Goal: Transaction & Acquisition: Subscribe to service/newsletter

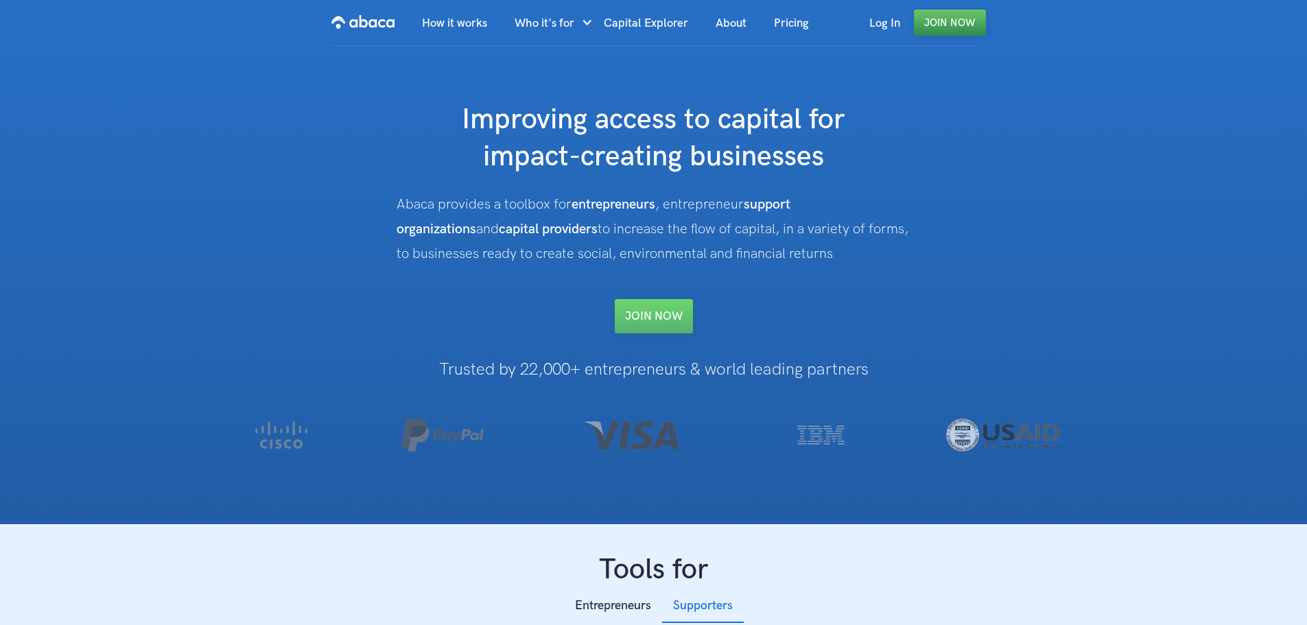
click at [967, 19] on link "Join Now" at bounding box center [950, 23] width 72 height 26
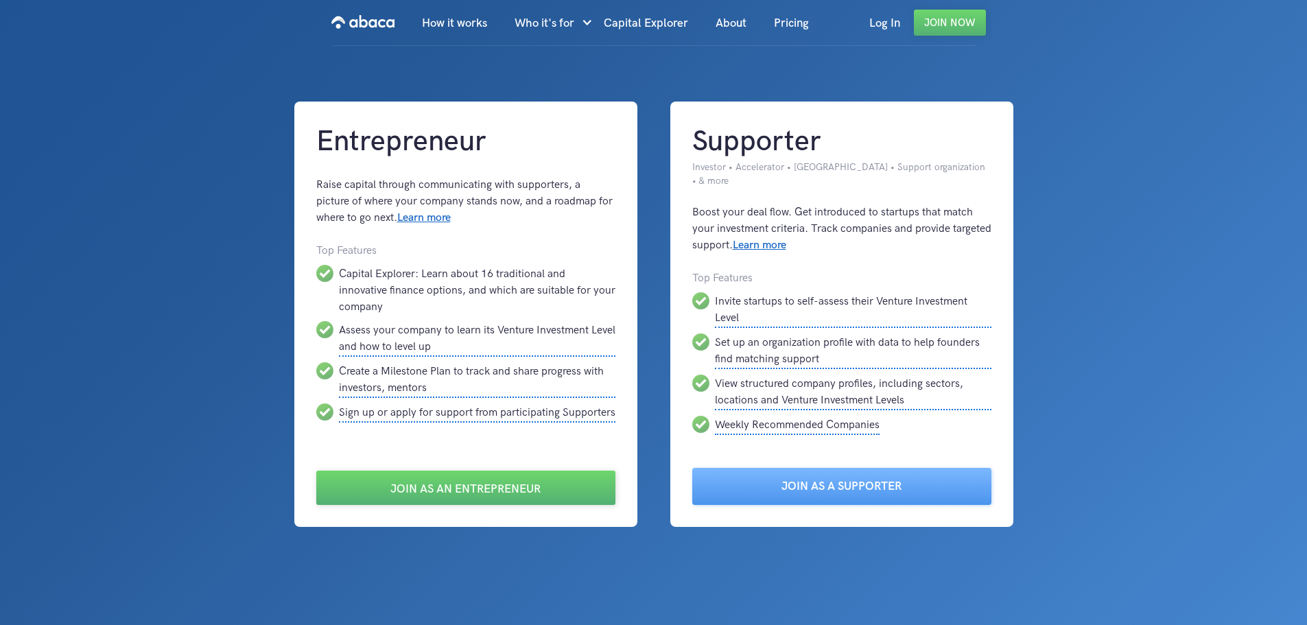
click at [268, 323] on div "Entrepreneur Raise capital through communicating with supporters, a picture of …" at bounding box center [653, 314] width 915 height 425
click at [378, 480] on link "Join as an Entrepreneur" at bounding box center [465, 488] width 299 height 34
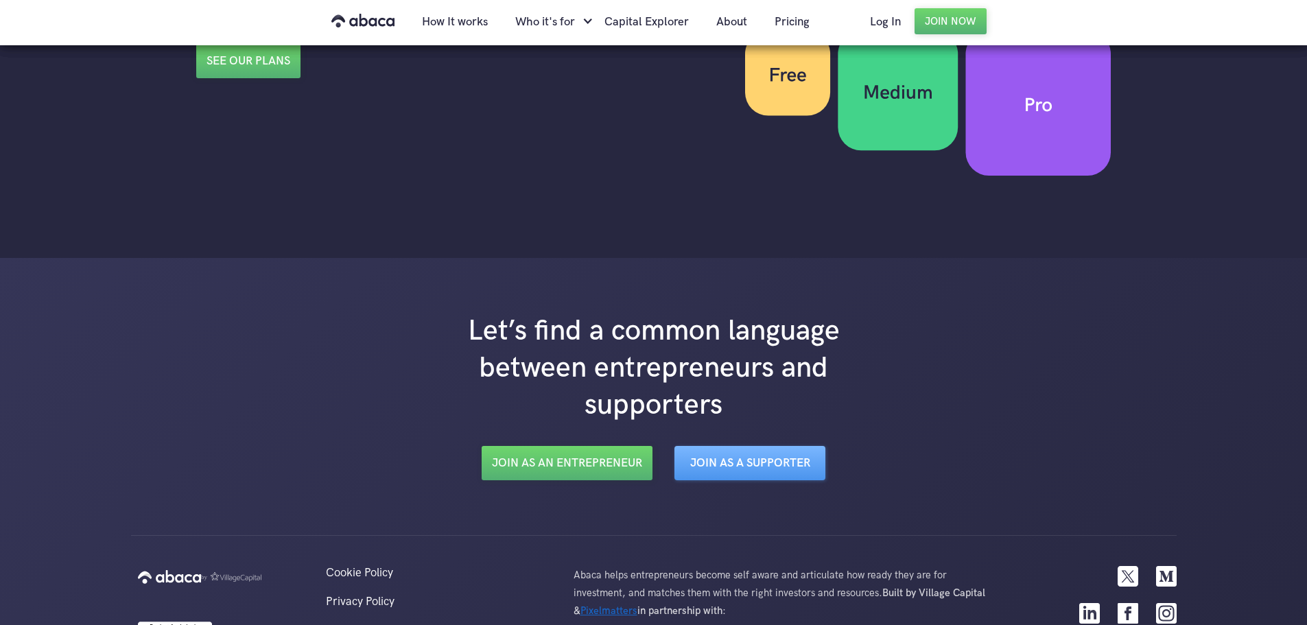
scroll to position [2284, 0]
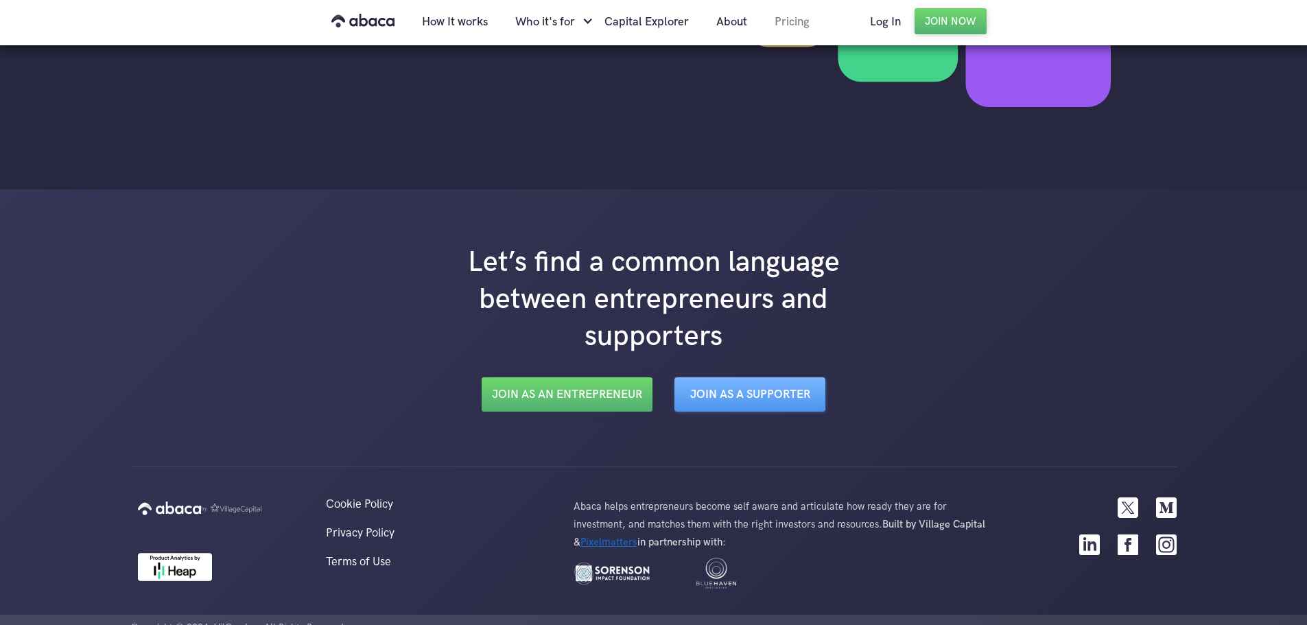
click at [800, 29] on link "Pricing" at bounding box center [792, 22] width 62 height 47
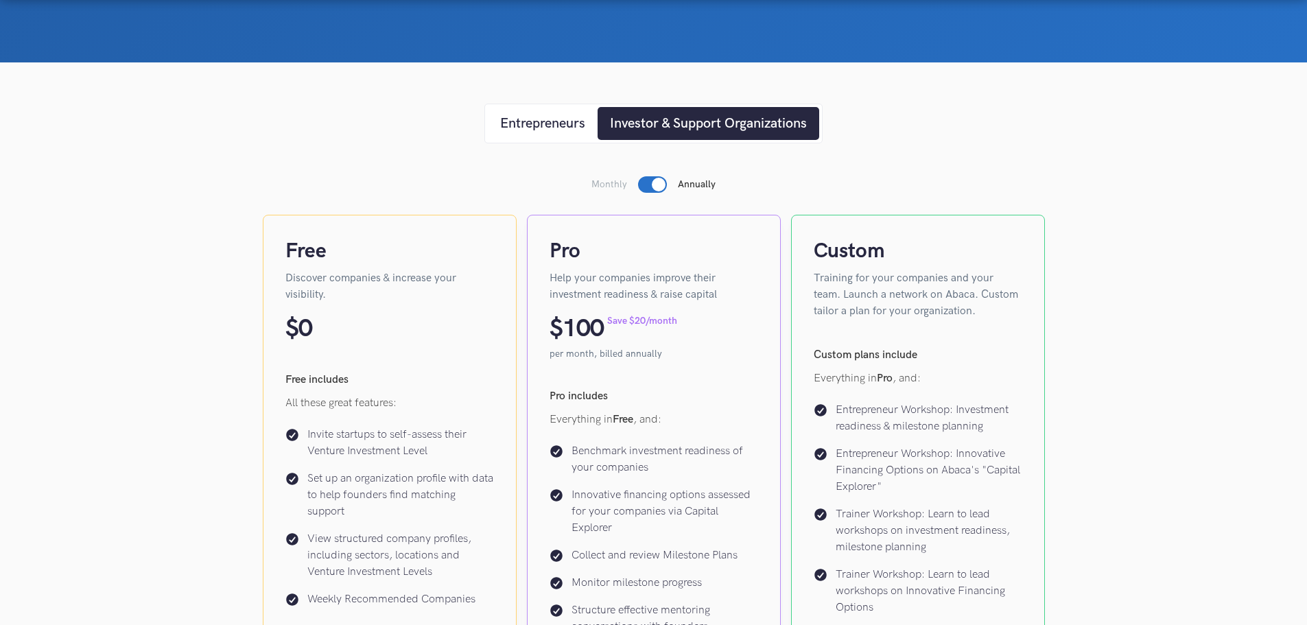
scroll to position [137, 0]
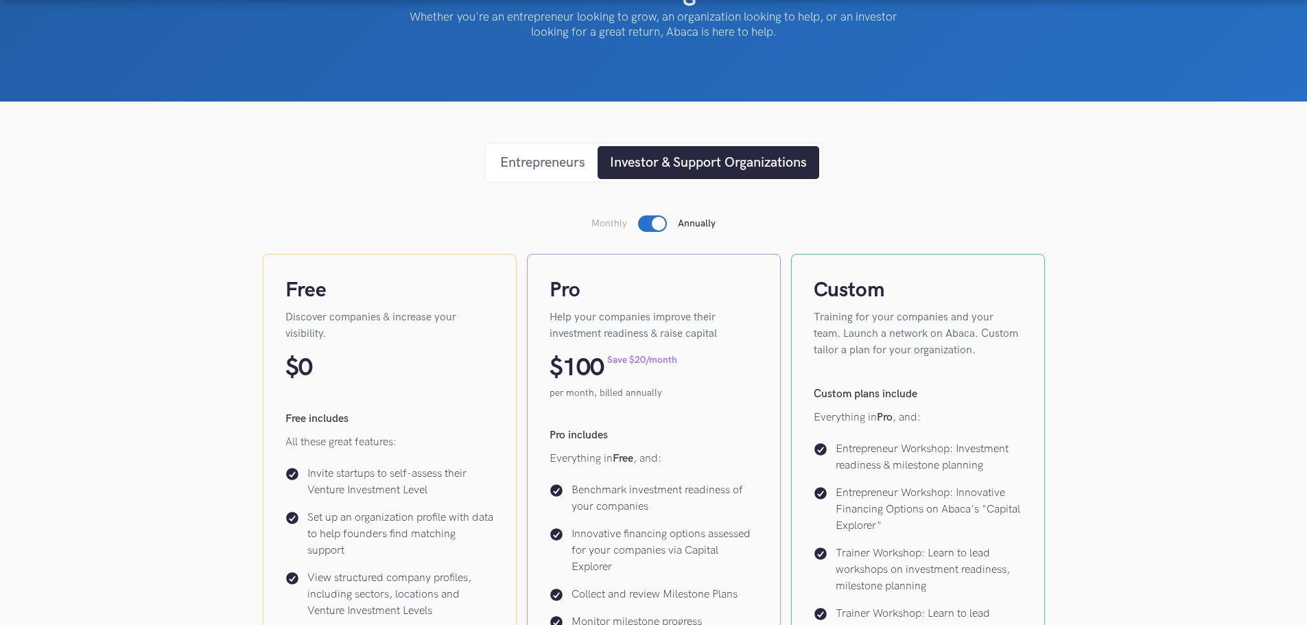
click at [571, 167] on div "Entrepreneurs" at bounding box center [542, 162] width 85 height 21
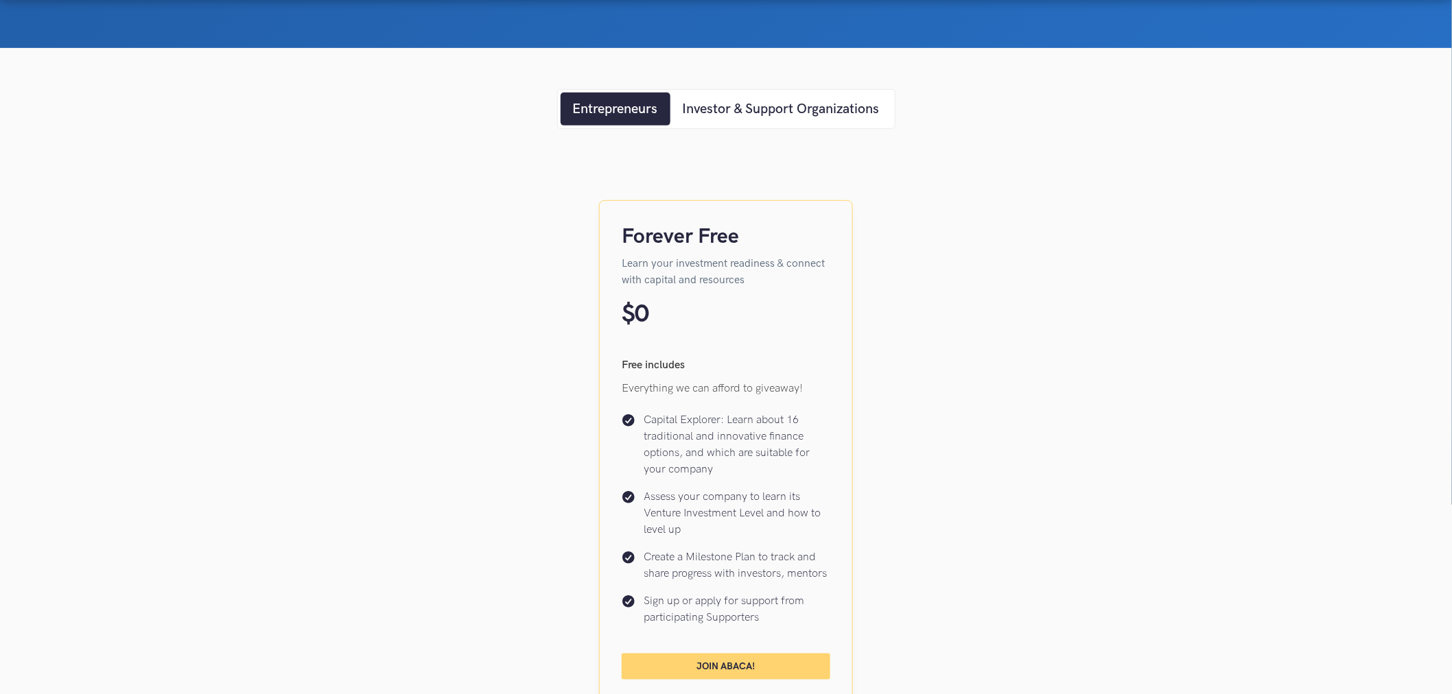
scroll to position [190, 0]
click at [749, 118] on div "Investor & Support Organizations" at bounding box center [781, 109] width 197 height 21
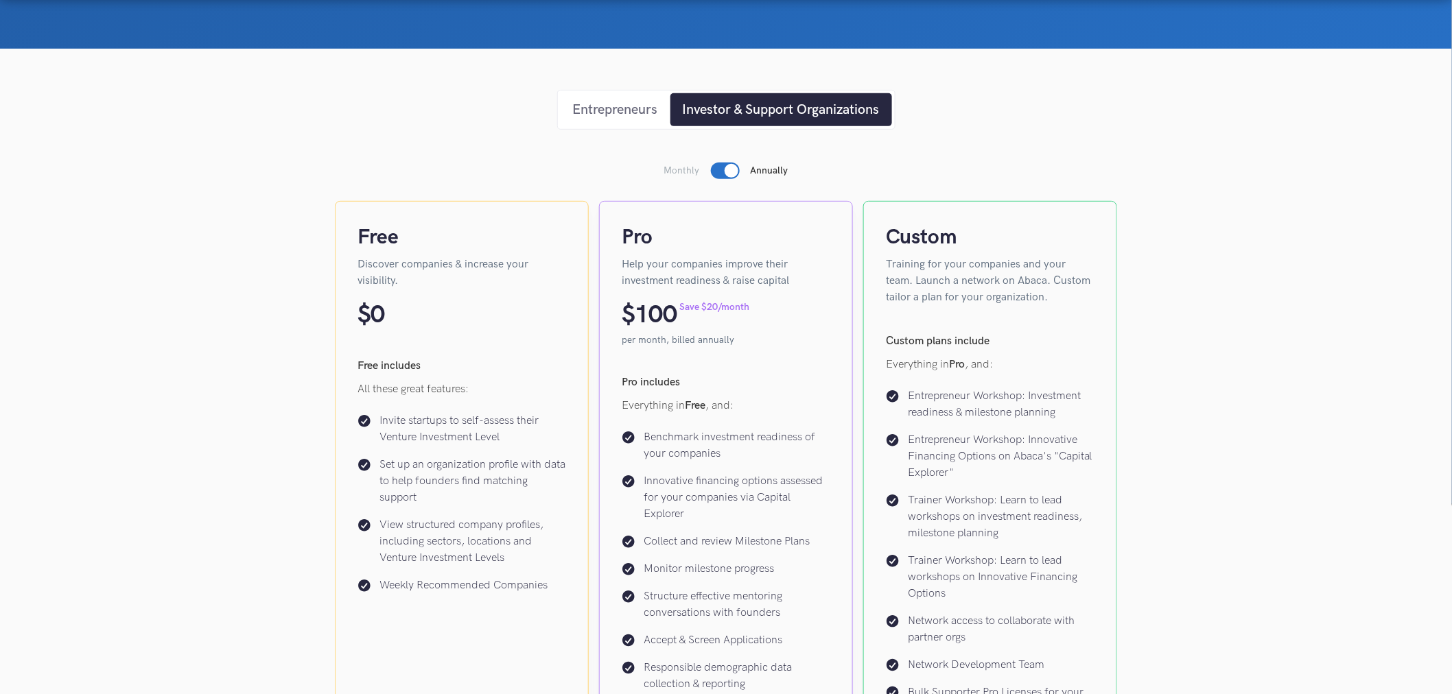
click at [615, 115] on div "Entrepreneurs" at bounding box center [615, 109] width 85 height 21
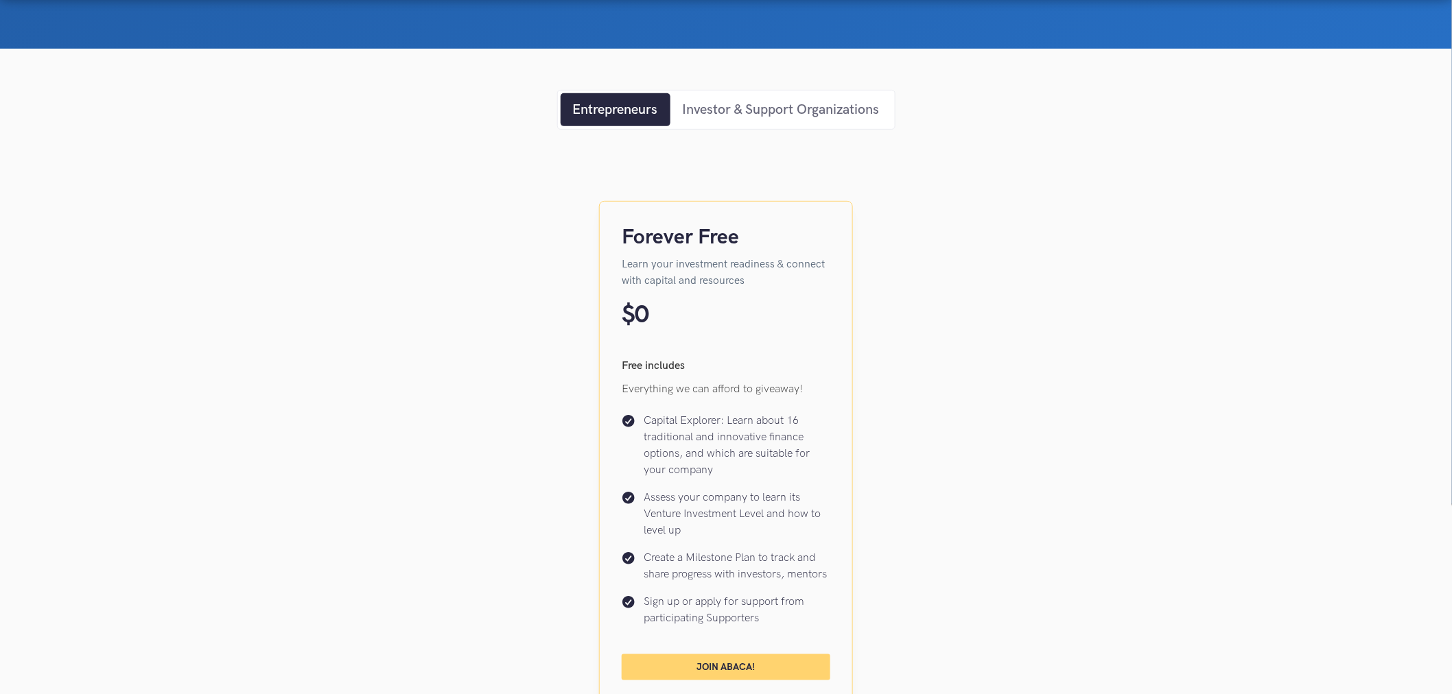
click at [720, 97] on link "Investor & Support Organizations" at bounding box center [781, 109] width 222 height 33
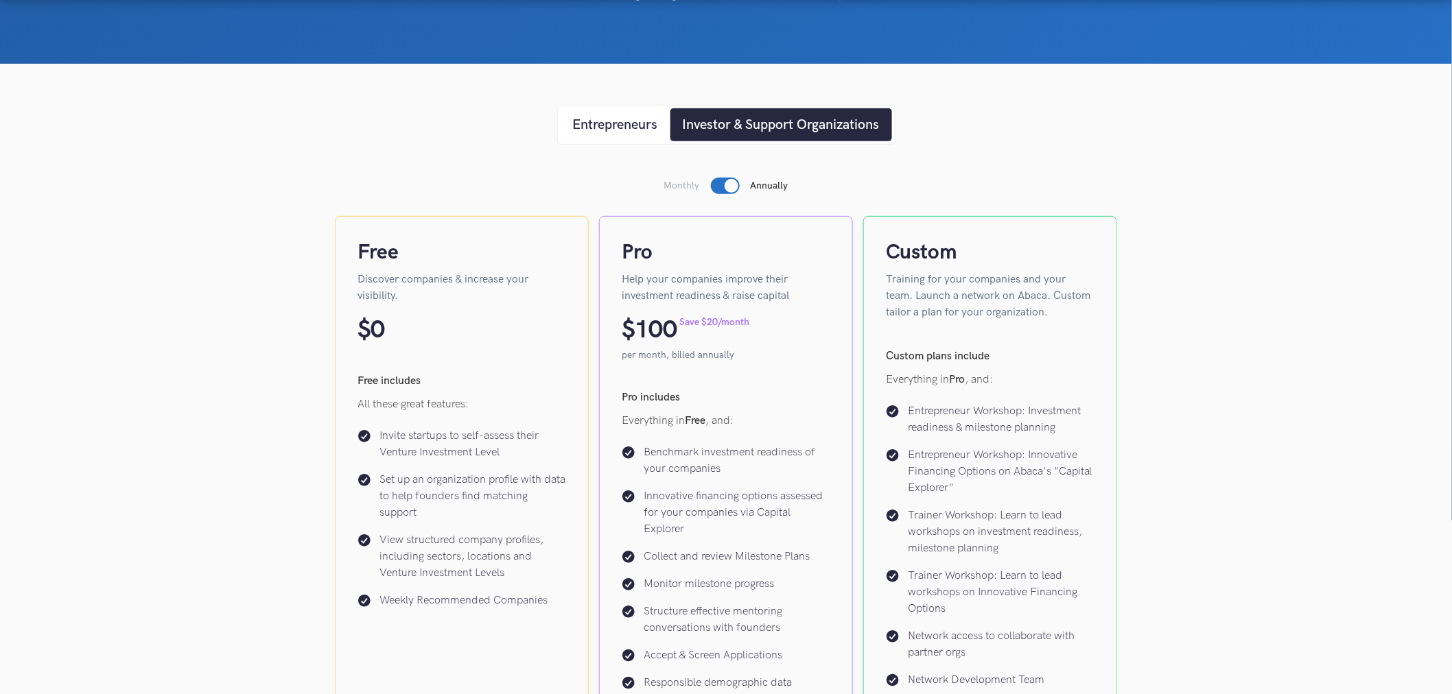
scroll to position [0, 0]
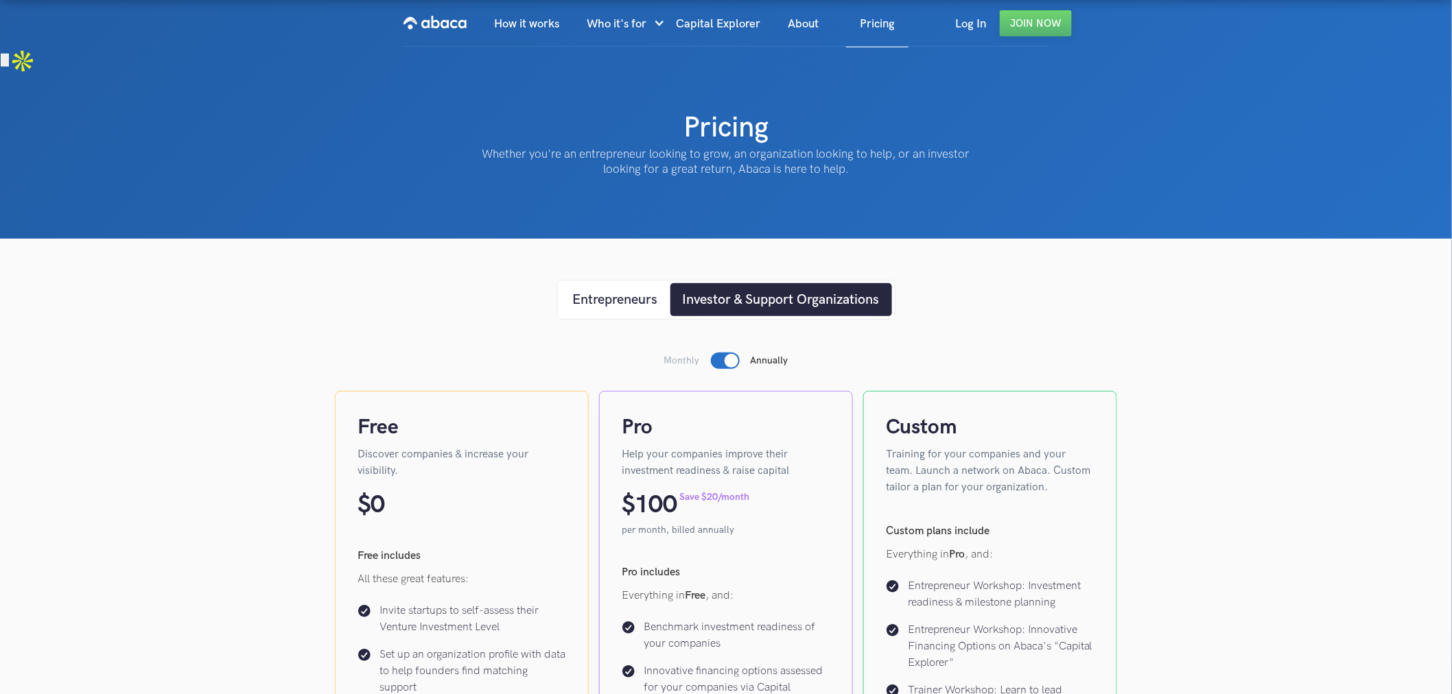
click at [469, 16] on div "How it works Who it's for Entrepreneurs Investors Support Organizations Coaliti…" at bounding box center [725, 24] width 645 height 46
click at [456, 25] on img "home" at bounding box center [434, 23] width 63 height 22
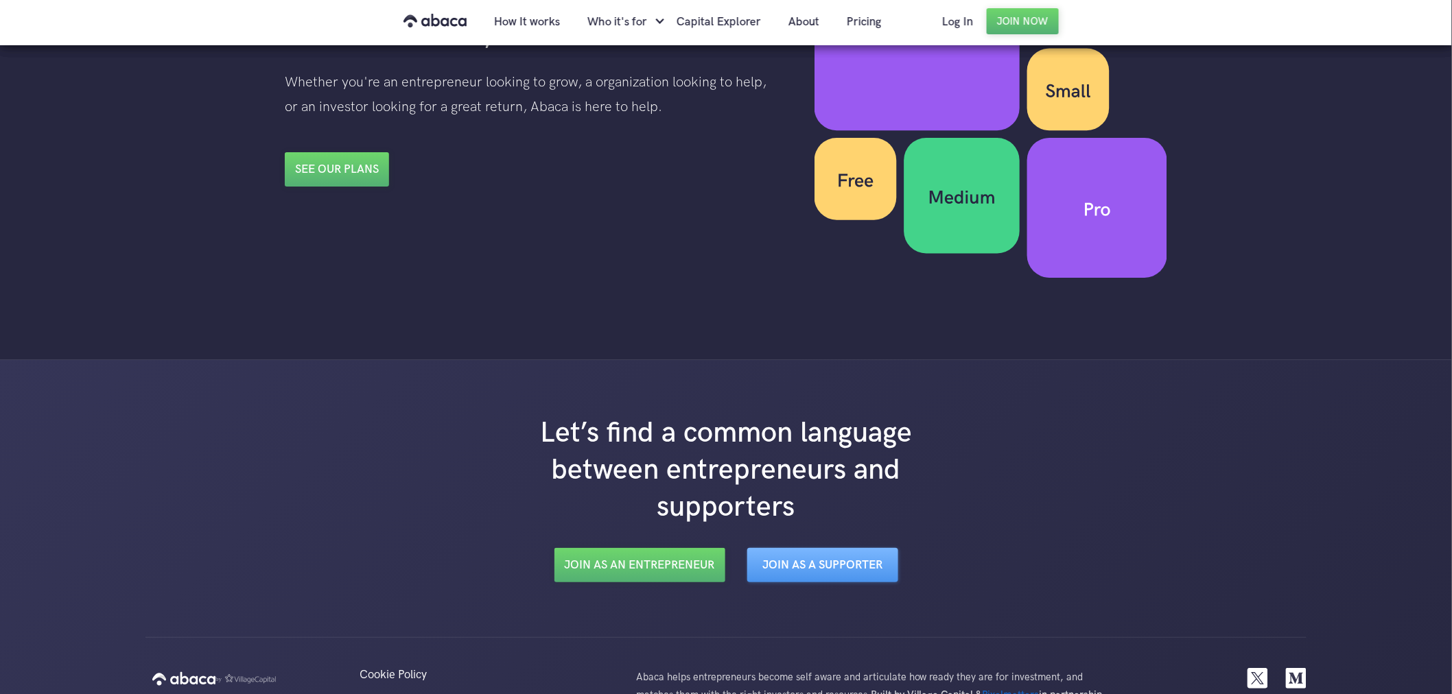
scroll to position [2200, 0]
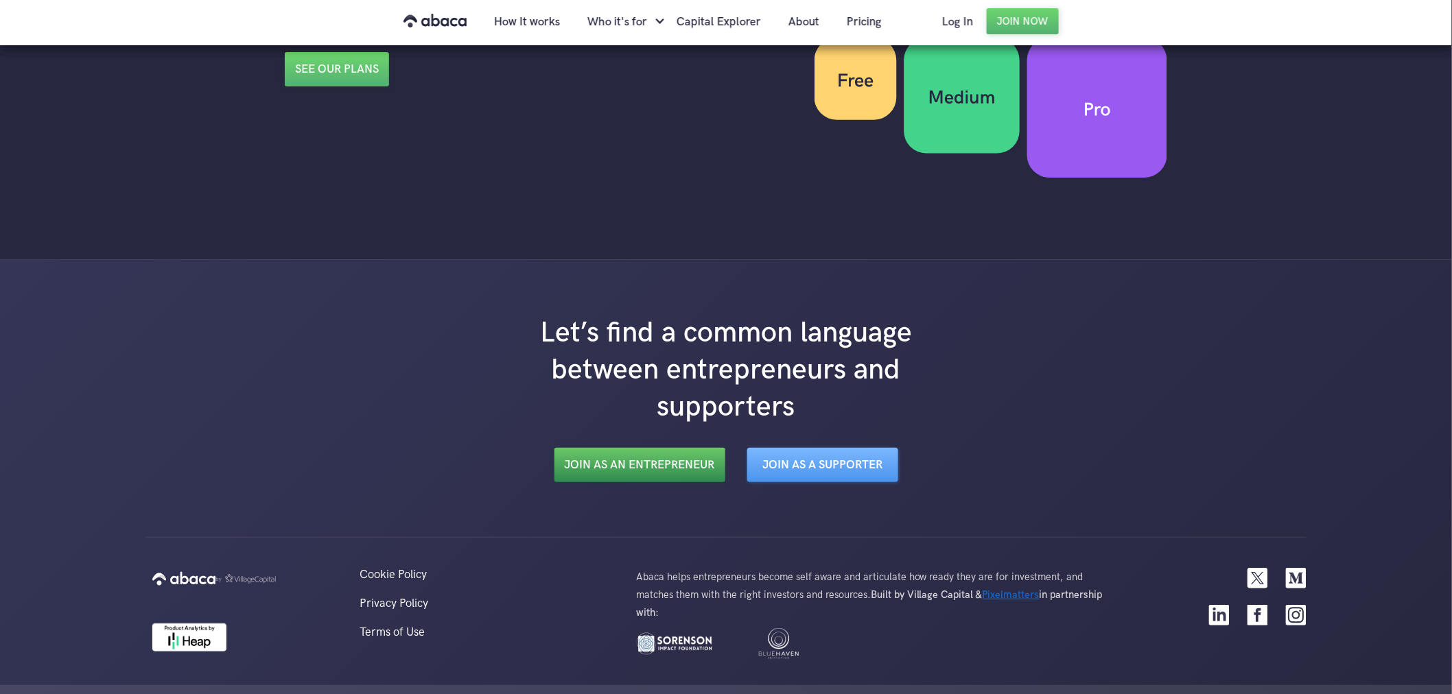
click at [680, 456] on link "Join as an Entrepreneur" at bounding box center [639, 465] width 171 height 34
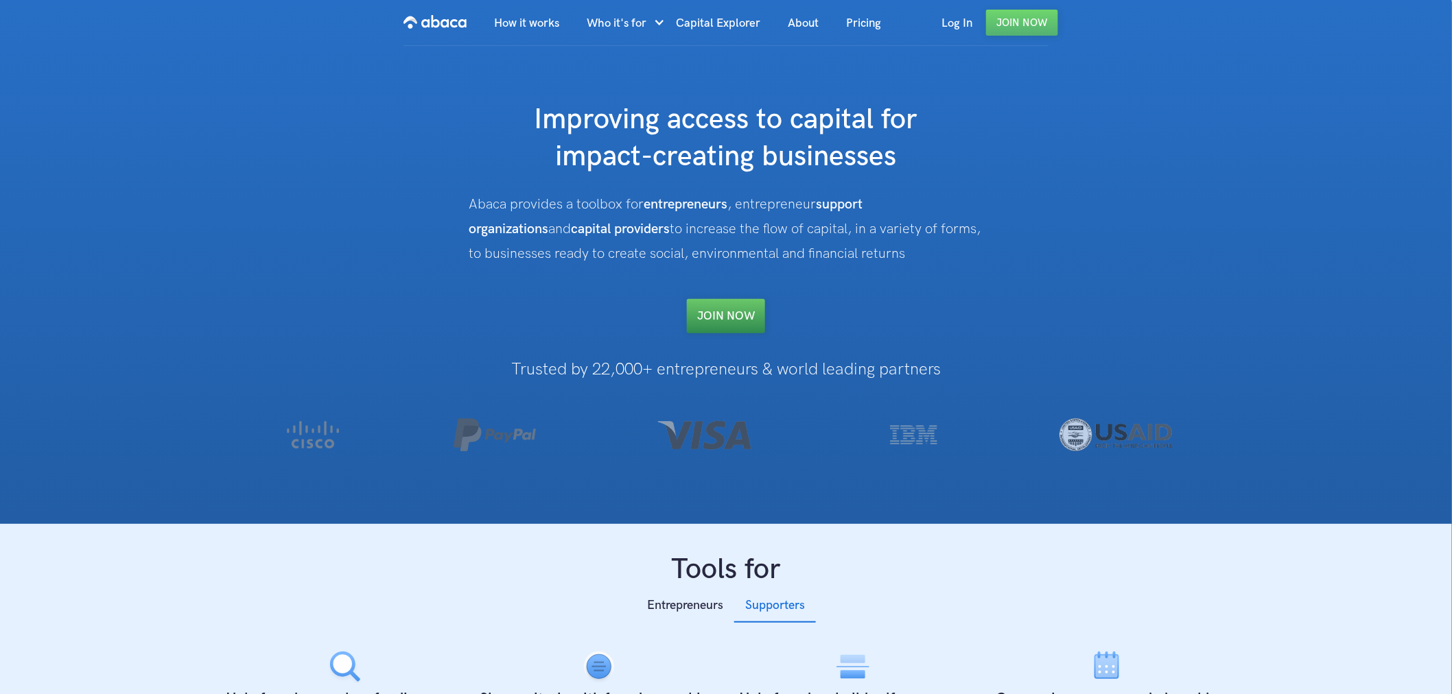
click at [723, 324] on link "Join NOW" at bounding box center [726, 316] width 78 height 34
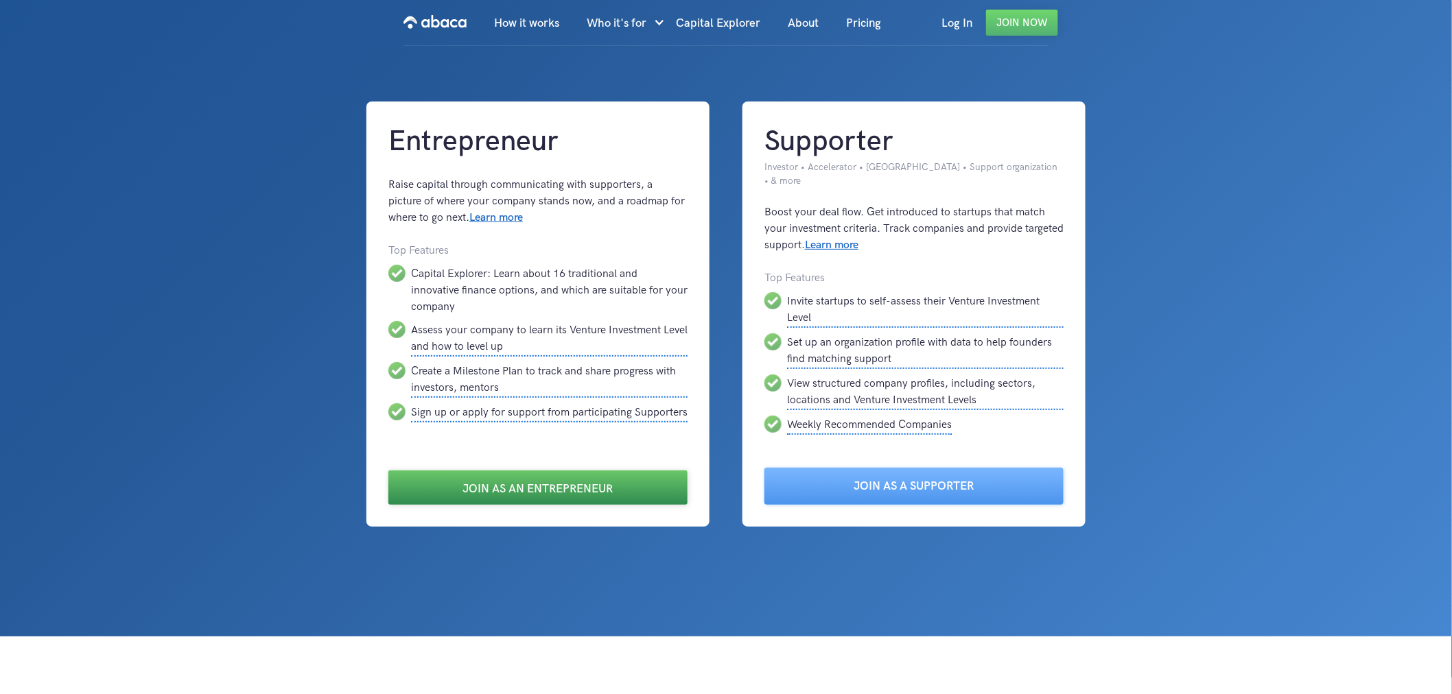
click at [573, 471] on link "Join as an Entrepreneur" at bounding box center [537, 488] width 299 height 34
